Goal: Task Accomplishment & Management: Use online tool/utility

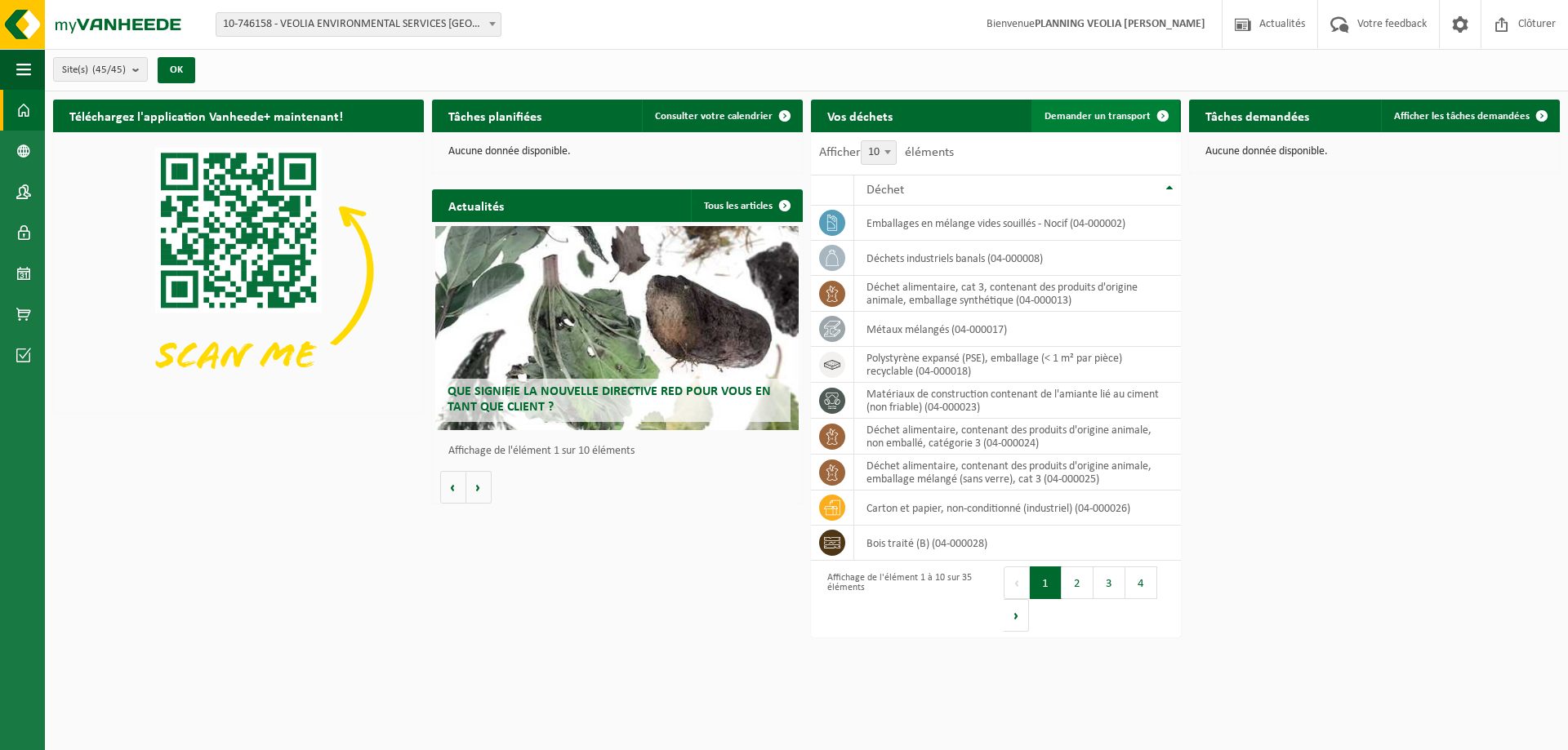
click at [1107, 116] on span "Demander un transport" at bounding box center [1098, 116] width 106 height 11
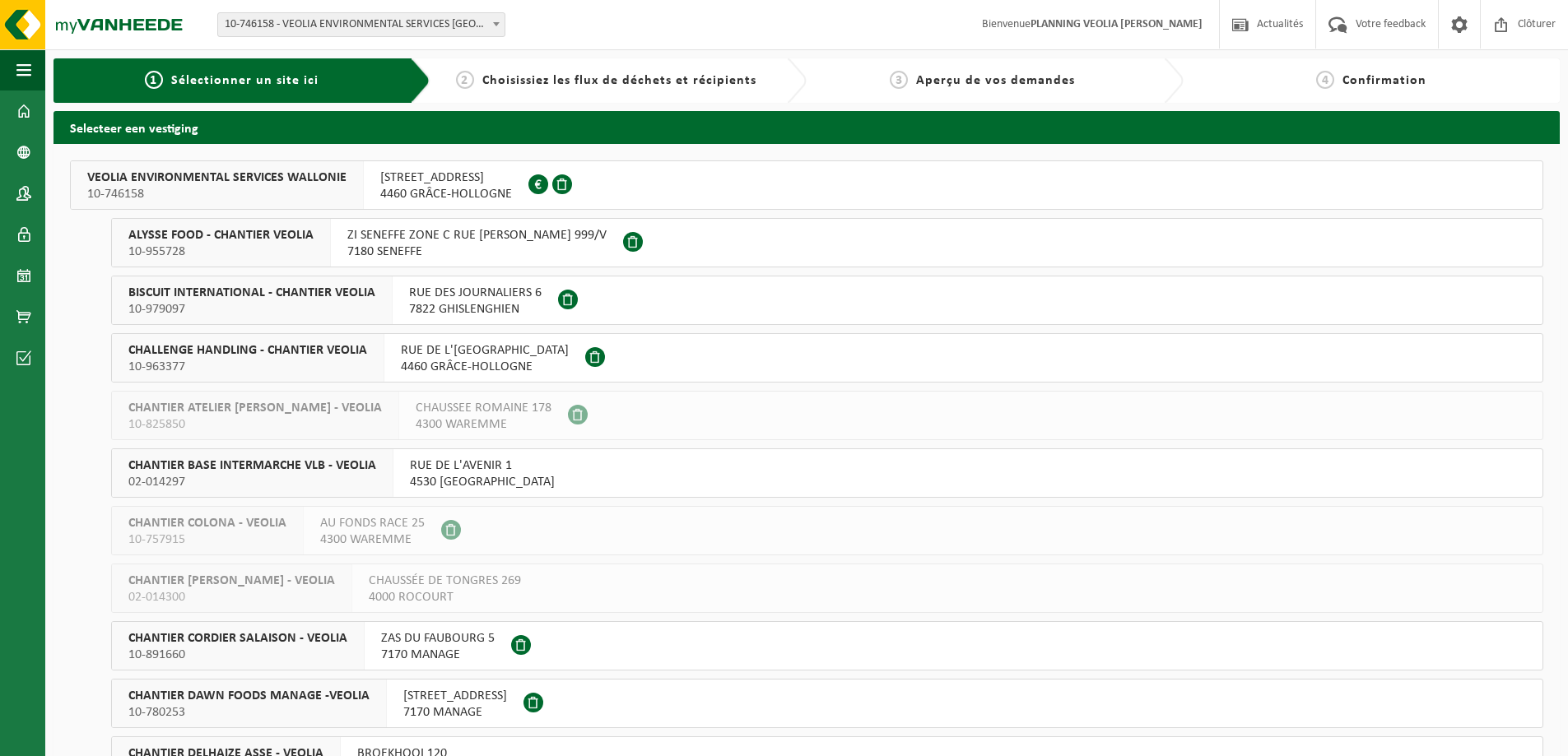
click at [254, 477] on span "02-014297" at bounding box center [253, 482] width 248 height 17
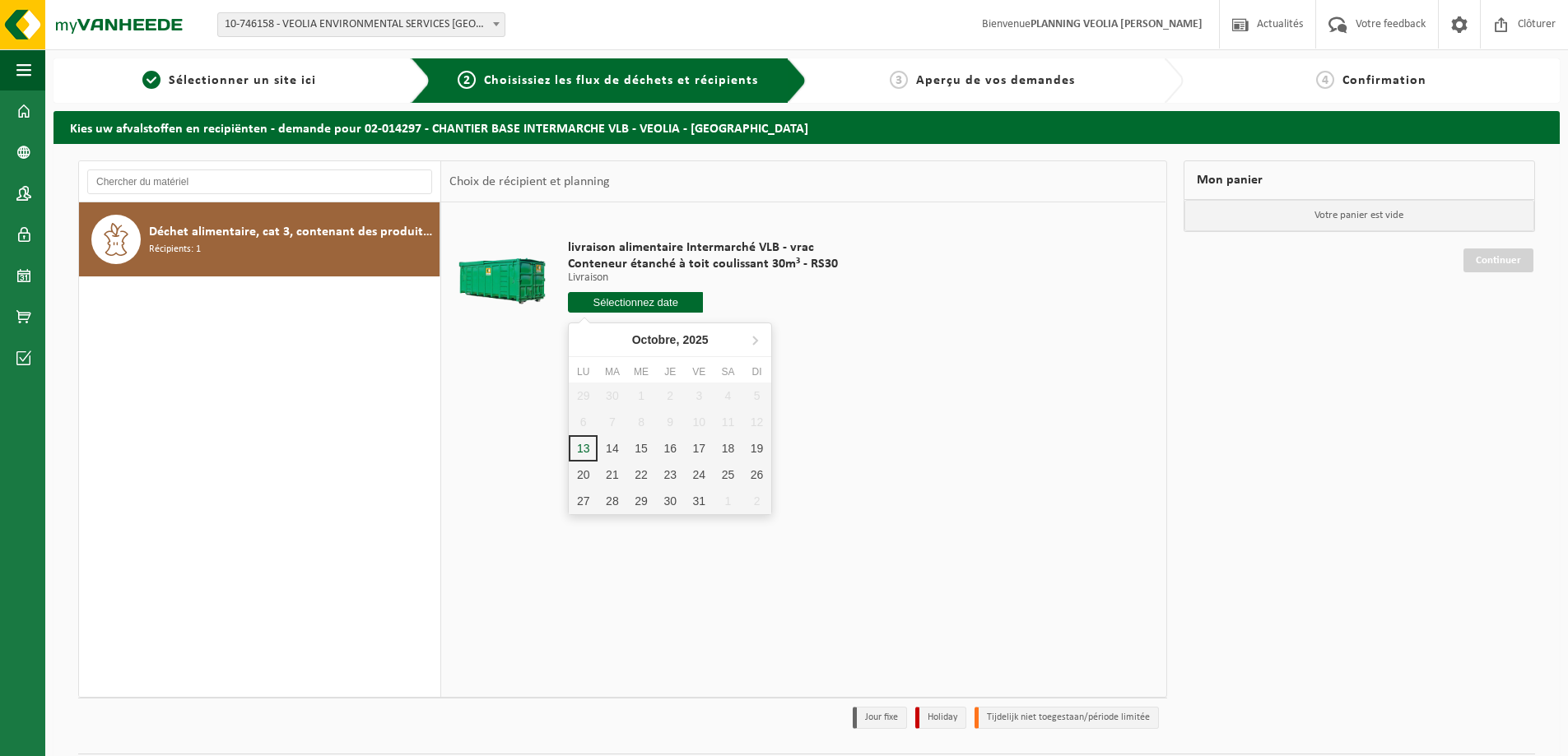
click at [668, 305] on input "text" at bounding box center [635, 302] width 135 height 21
click at [641, 448] on div "15" at bounding box center [640, 448] width 29 height 26
type input "à partir de 2025-10-15"
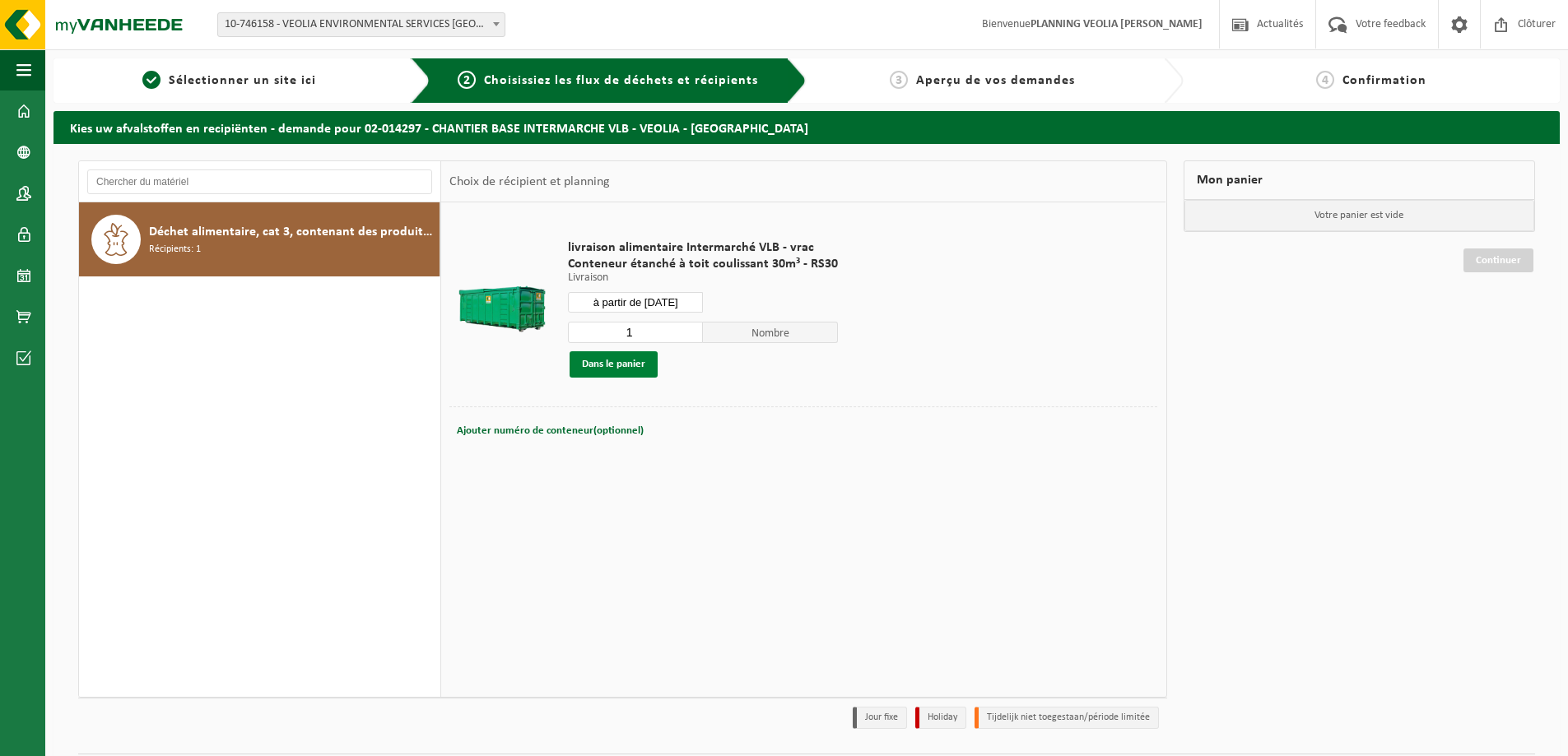
click at [621, 364] on button "Dans le panier" at bounding box center [613, 365] width 88 height 26
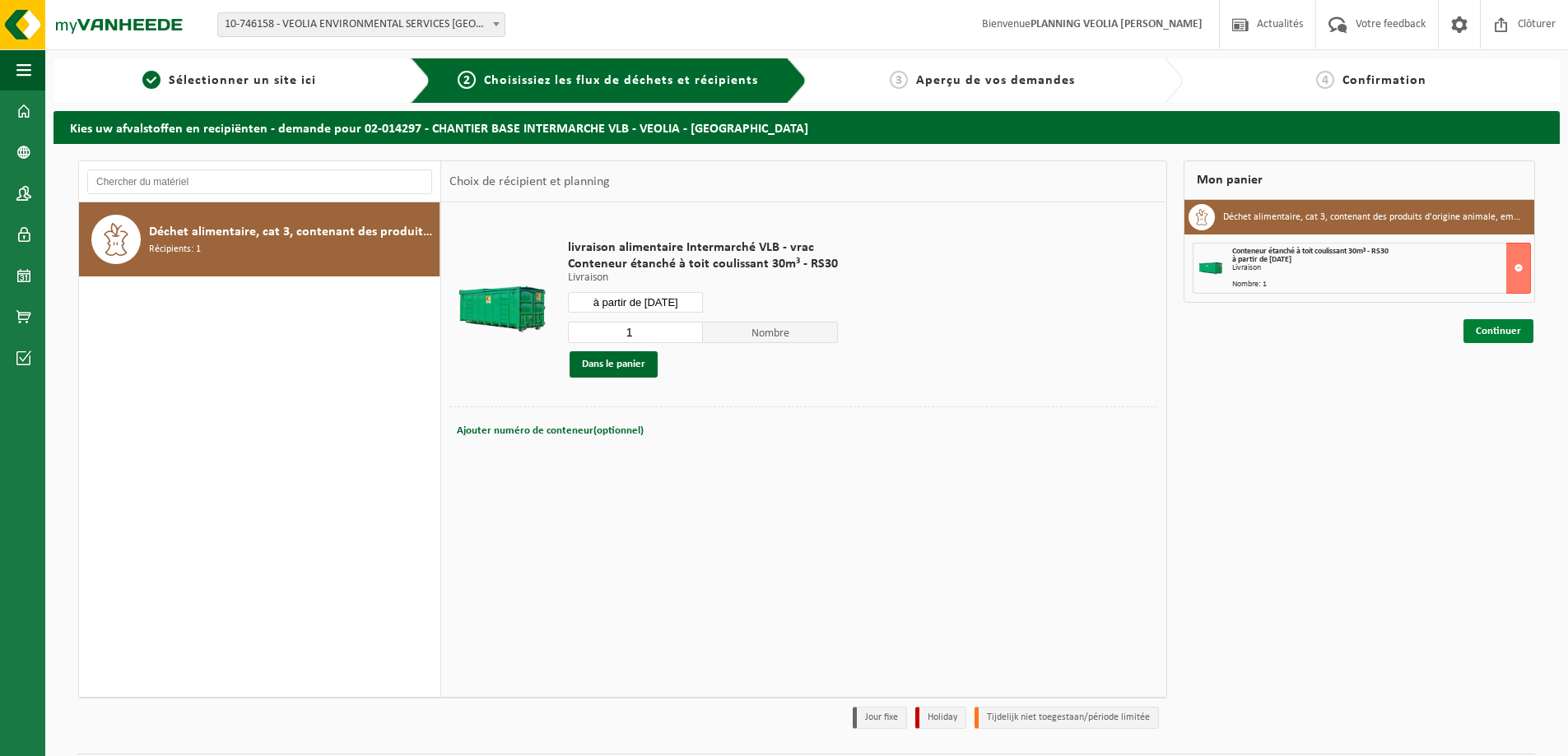
click at [1498, 336] on link "Continuer" at bounding box center [1498, 331] width 70 height 24
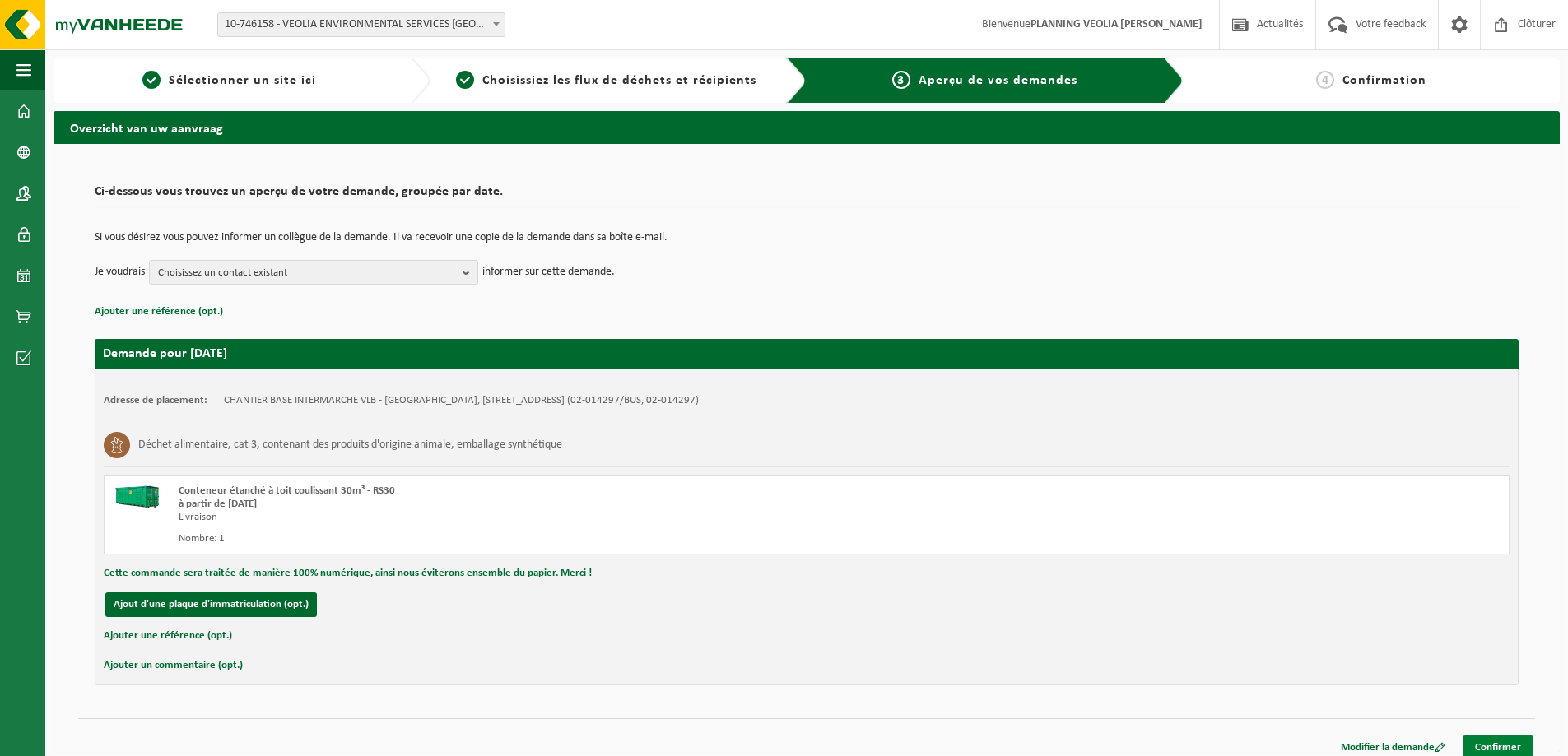
click at [1470, 749] on link "Confirmer" at bounding box center [1498, 747] width 71 height 24
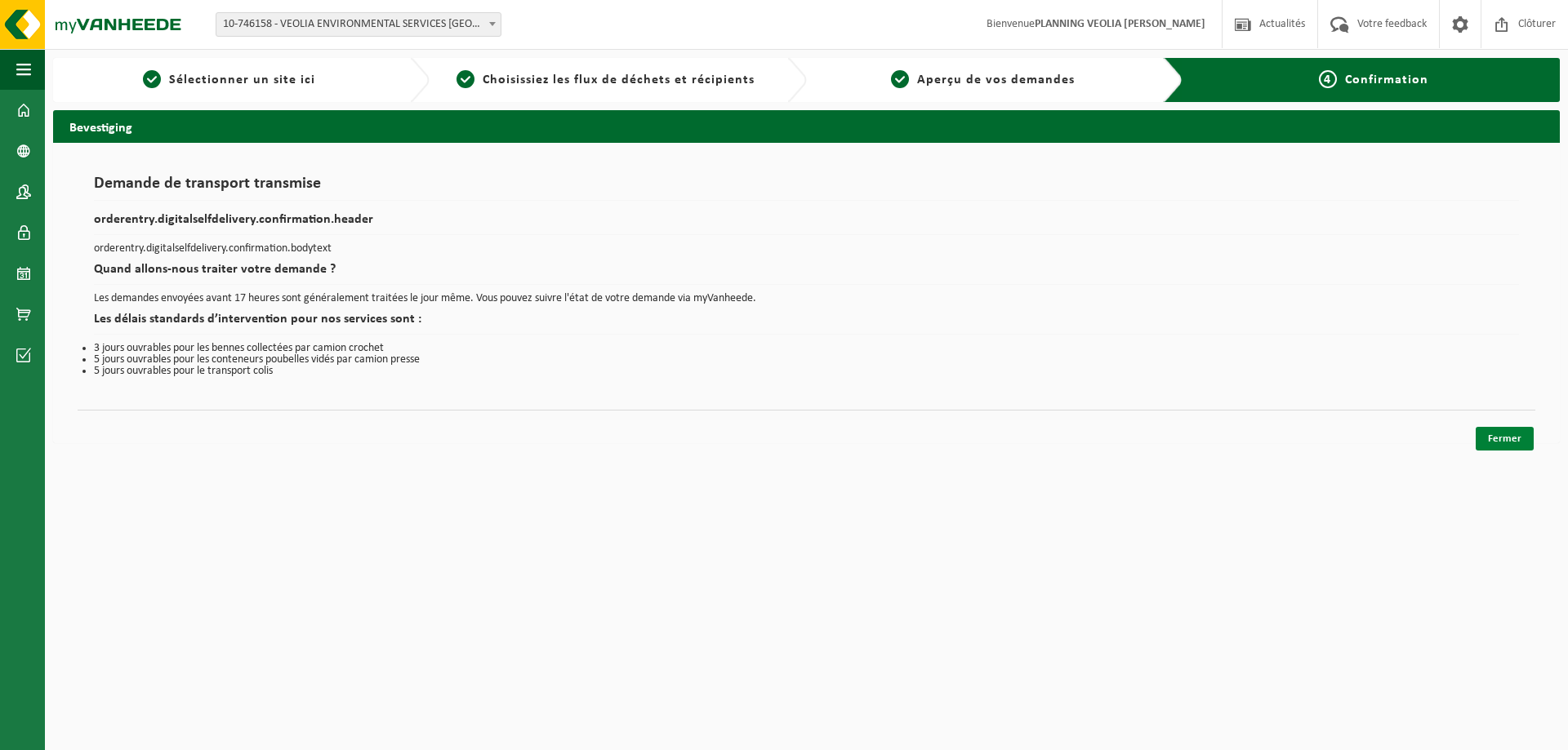
click at [1503, 436] on link "Fermer" at bounding box center [1505, 438] width 58 height 24
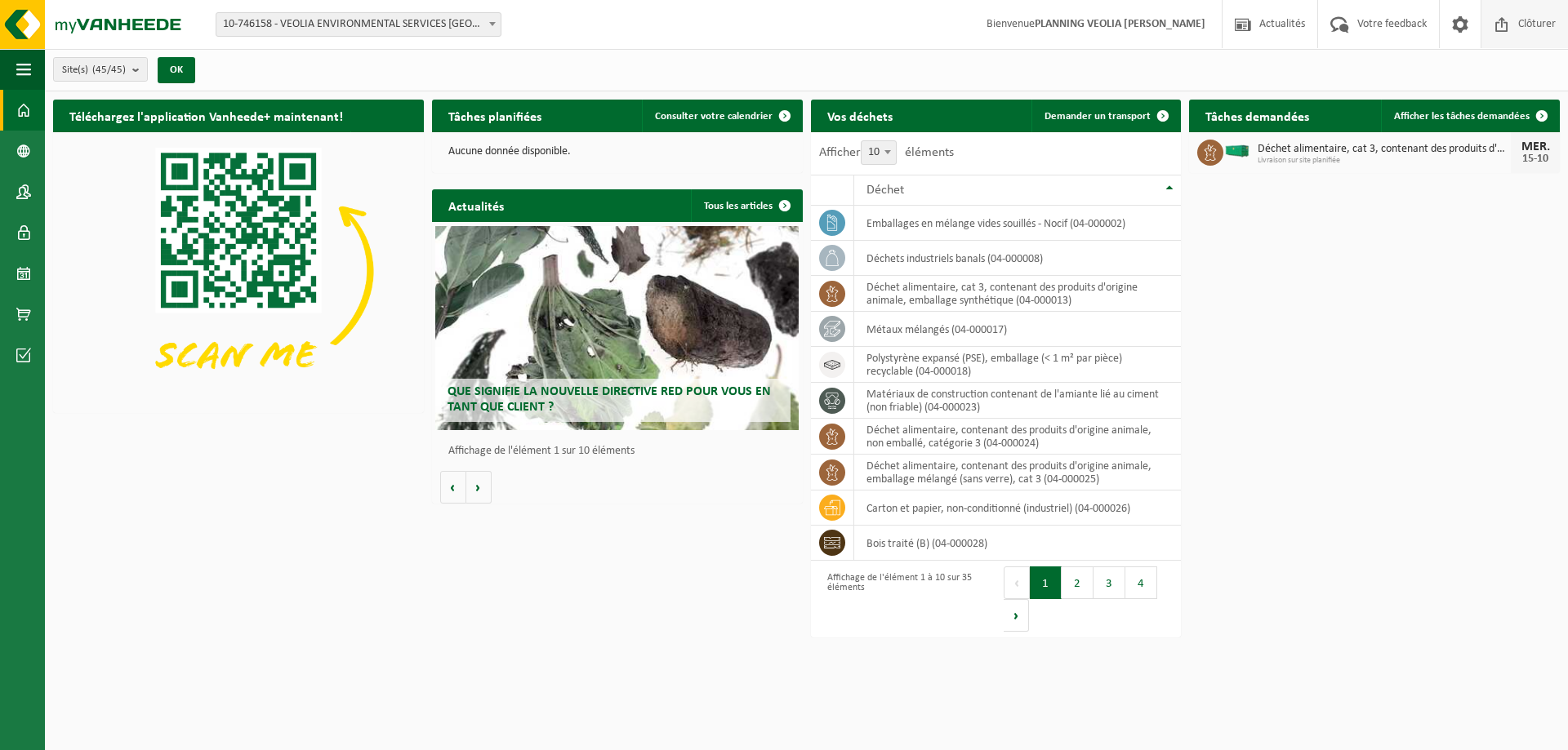
click at [1506, 25] on span at bounding box center [1502, 24] width 25 height 48
